Goal: Navigation & Orientation: Find specific page/section

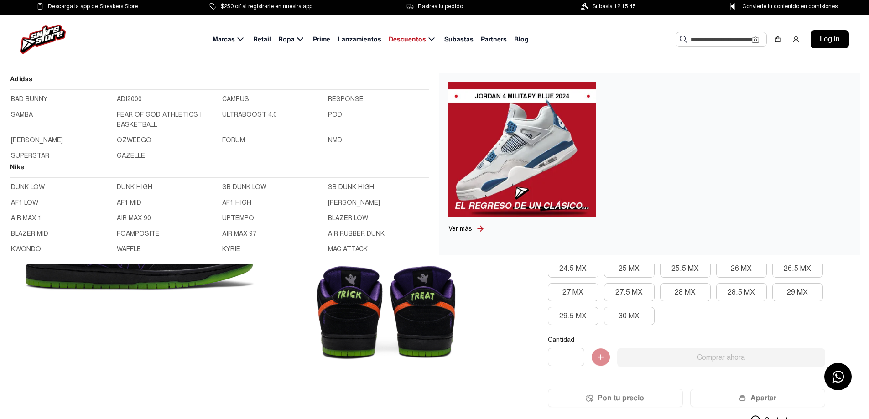
click at [28, 100] on link "BAD BUNNY" at bounding box center [61, 99] width 100 height 10
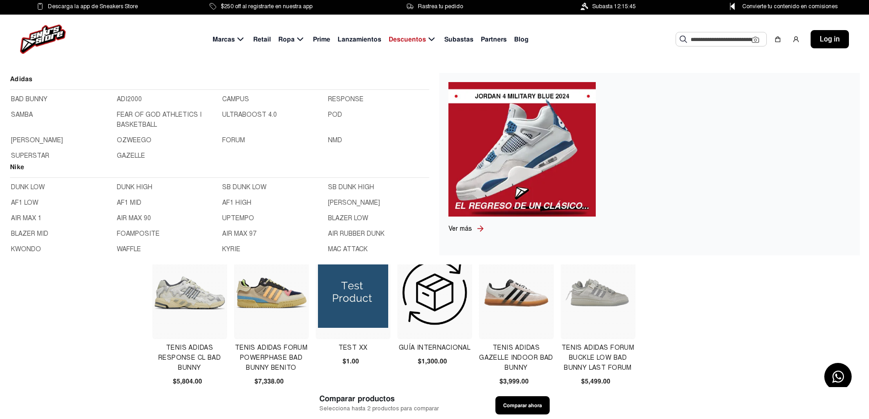
click at [228, 143] on link "FORUM" at bounding box center [272, 141] width 100 height 10
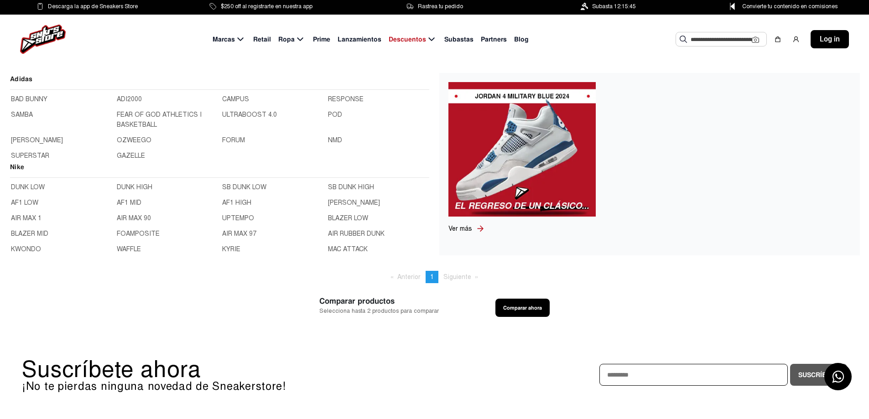
click at [27, 77] on h2 "Adidas" at bounding box center [219, 82] width 419 height 16
click at [30, 112] on link "SAMBA" at bounding box center [61, 120] width 100 height 20
